Goal: Transaction & Acquisition: Subscribe to service/newsletter

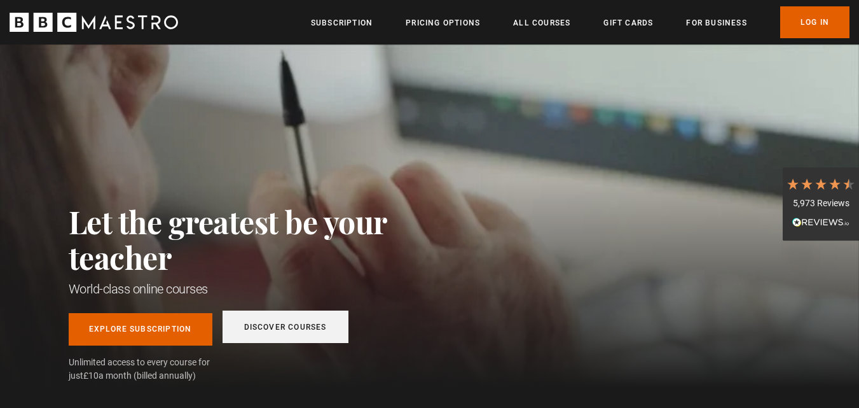
scroll to position [0, 167]
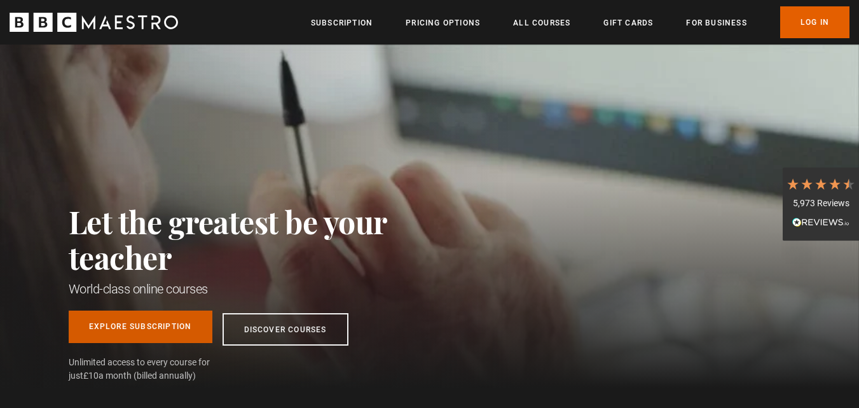
click at [162, 328] on link "Explore Subscription" at bounding box center [141, 326] width 144 height 32
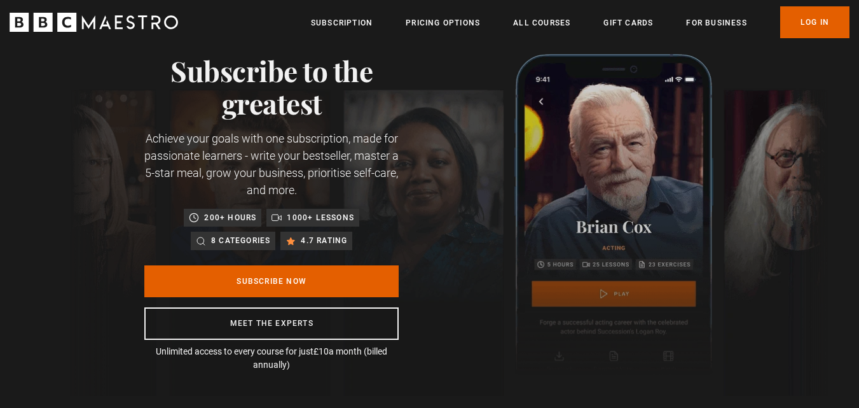
scroll to position [64, 0]
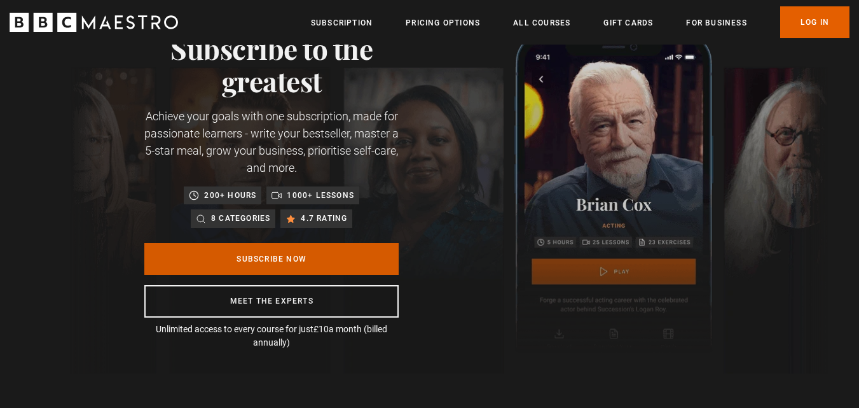
click at [286, 260] on link "Subscribe Now" at bounding box center [271, 259] width 254 height 32
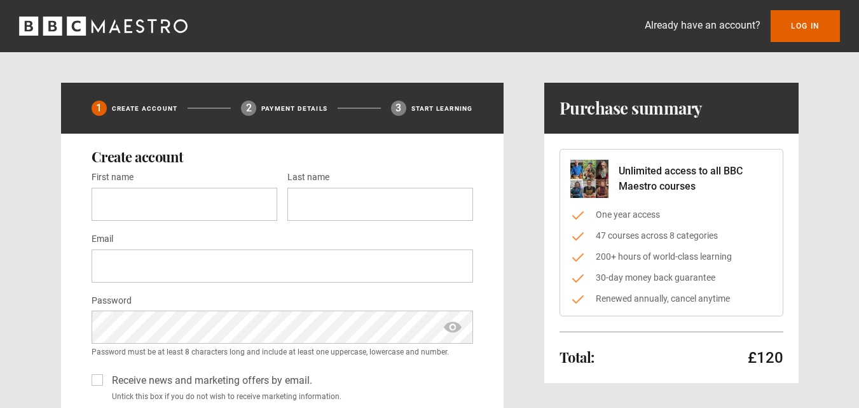
click at [168, 22] on icon "BBC Maestro" at bounding box center [166, 25] width 10 height 13
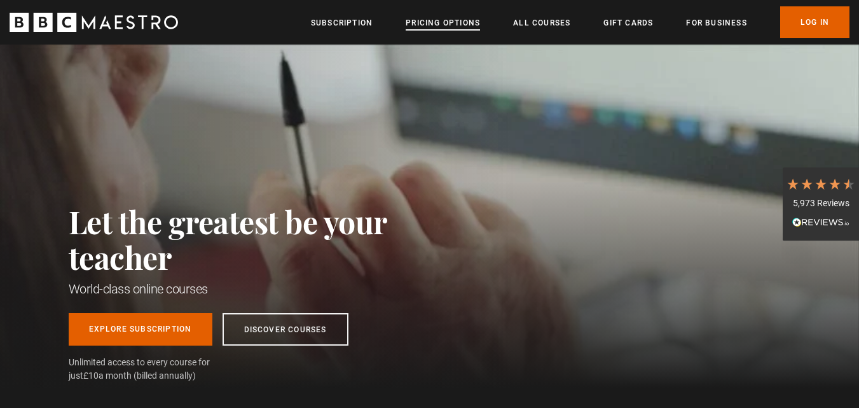
click at [472, 21] on link "Pricing Options" at bounding box center [443, 23] width 74 height 13
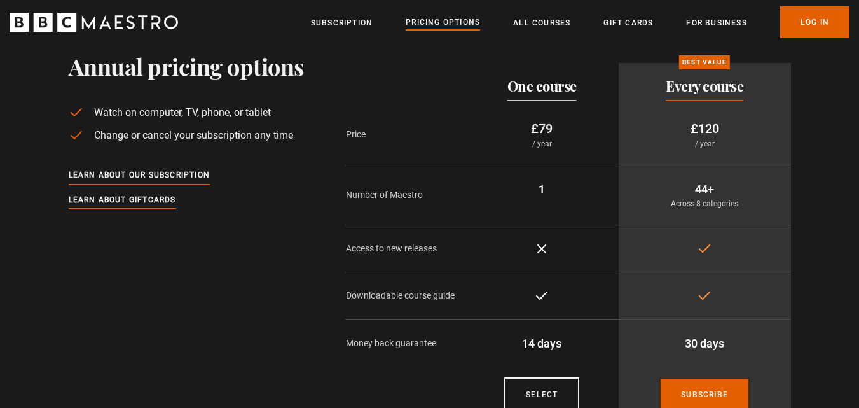
scroll to position [64, 0]
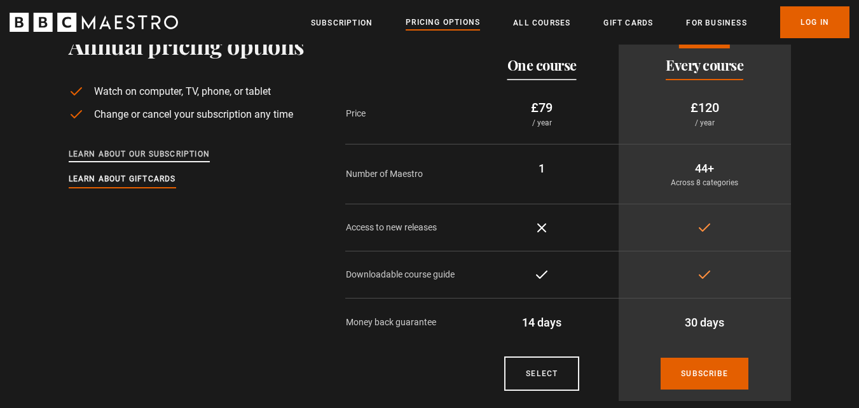
click at [195, 151] on link "Learn about our subscription" at bounding box center [140, 155] width 142 height 14
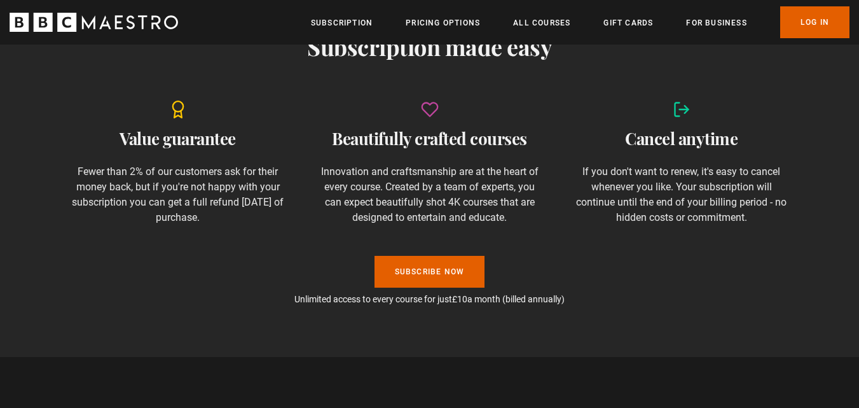
scroll to position [0, 167]
